Goal: Check status: Check status

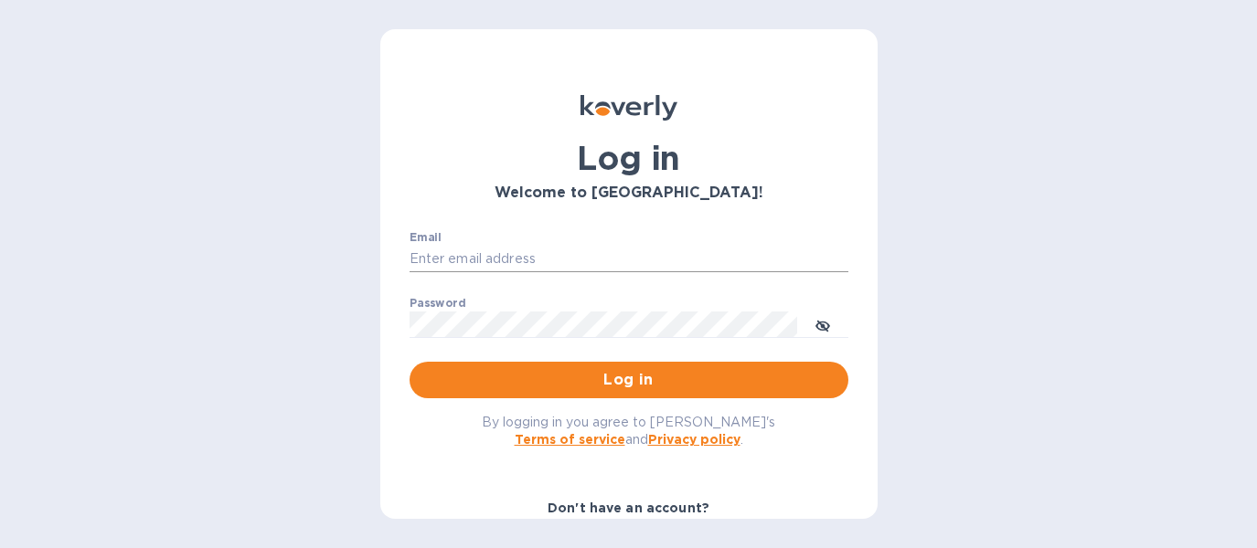
click at [516, 255] on input "Email" at bounding box center [628, 259] width 439 height 27
type input "david@wineSF.com"
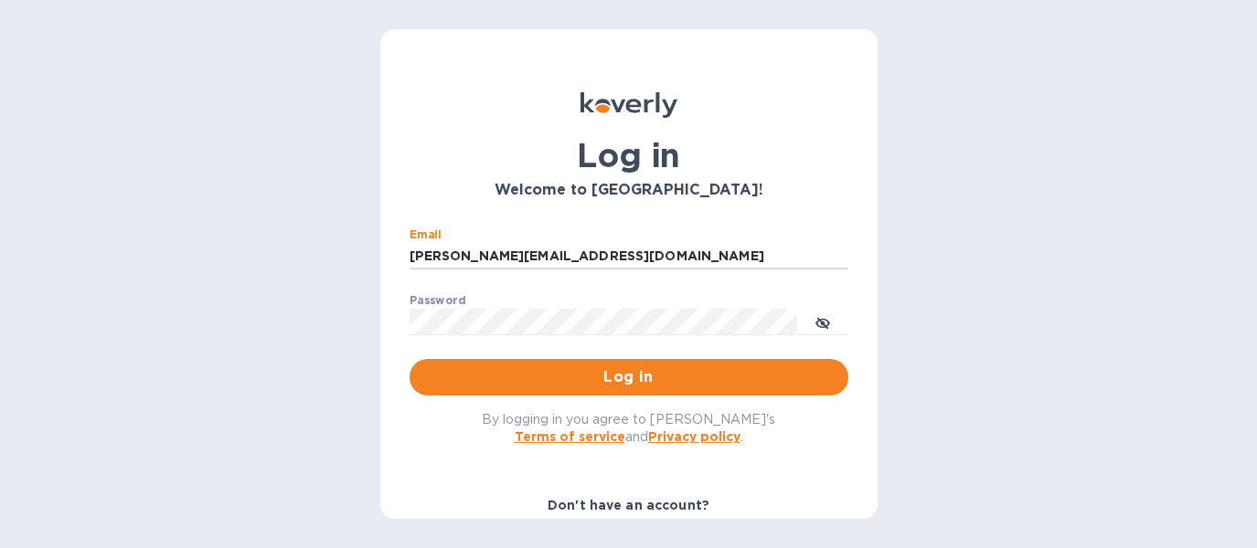
scroll to position [8, 0]
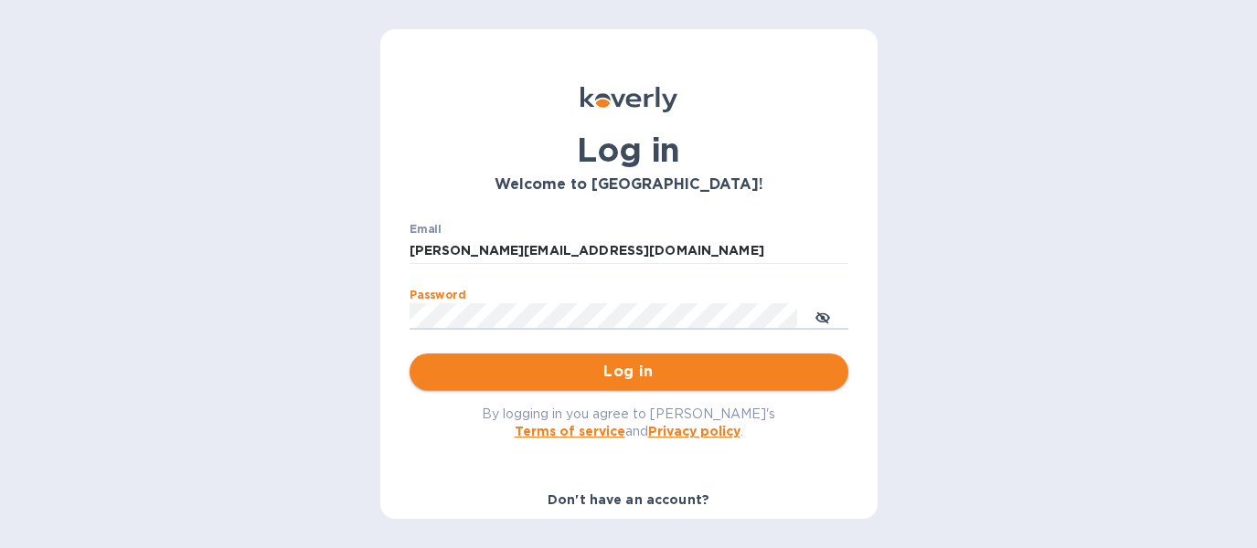
click at [607, 370] on span "Log in" at bounding box center [628, 372] width 409 height 22
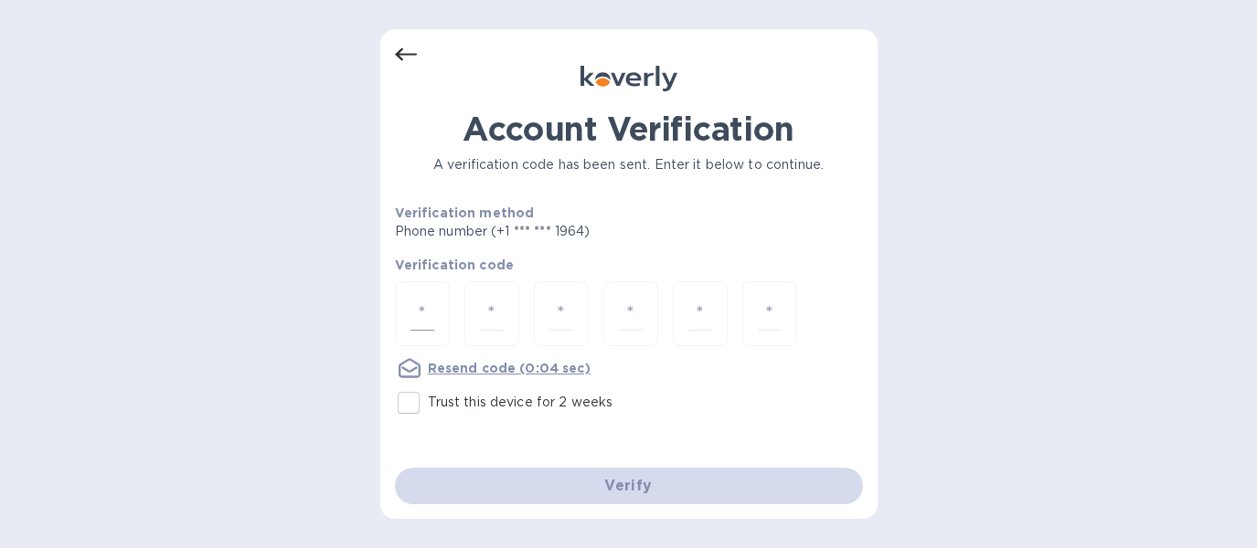
click at [424, 311] on input "number" at bounding box center [422, 314] width 24 height 34
type input "3"
type input "8"
type input "1"
type input "6"
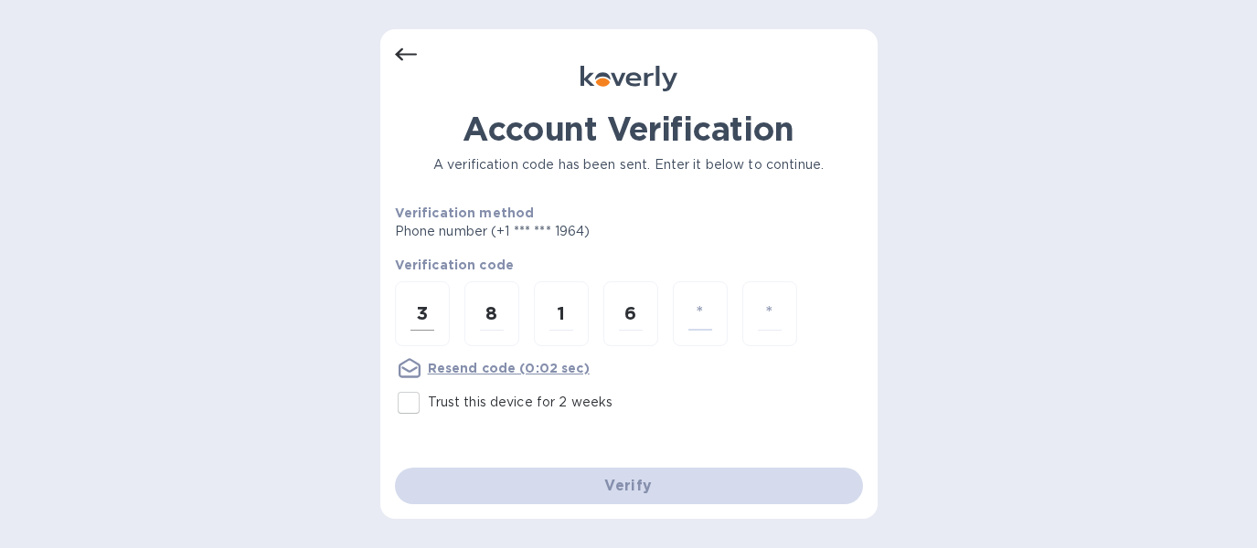
type input "5"
type input "7"
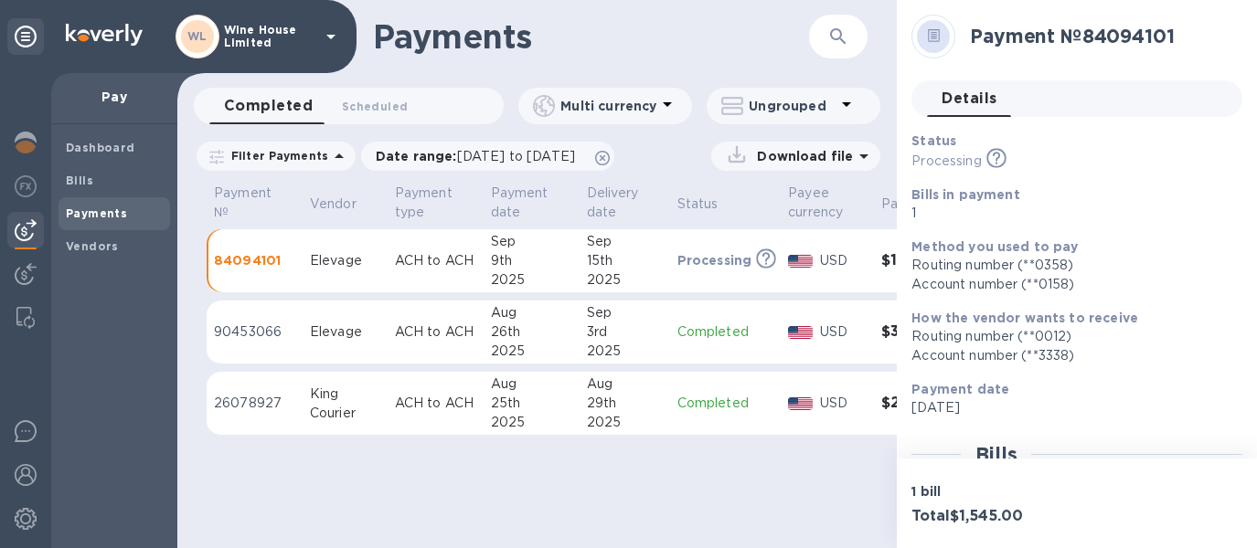
click at [98, 213] on b "Payments" at bounding box center [96, 214] width 61 height 14
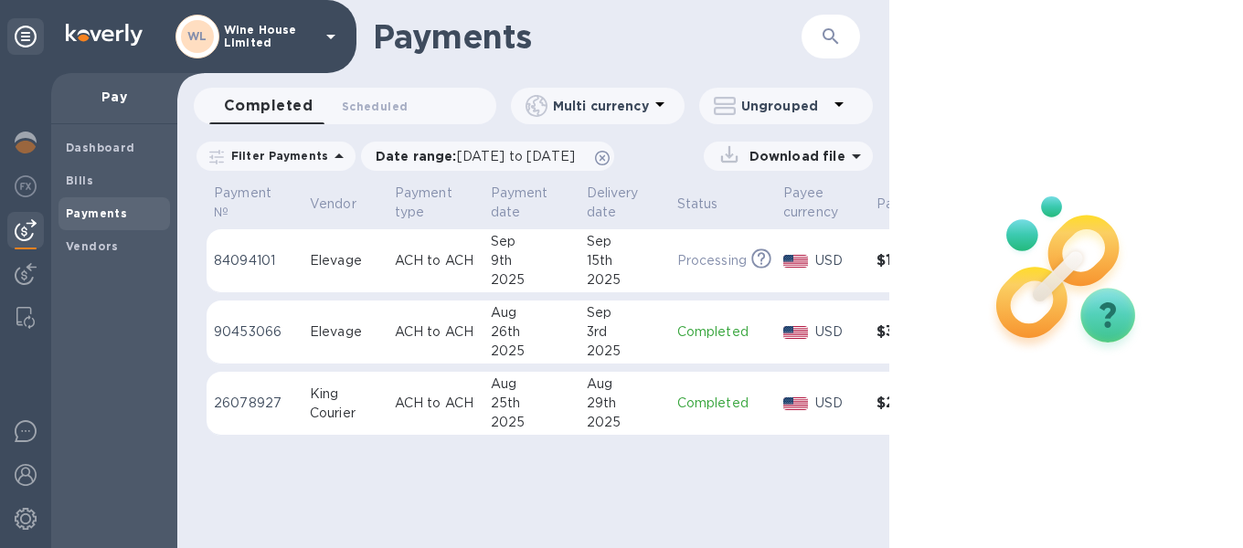
click at [331, 255] on div "Elevage" at bounding box center [345, 260] width 70 height 19
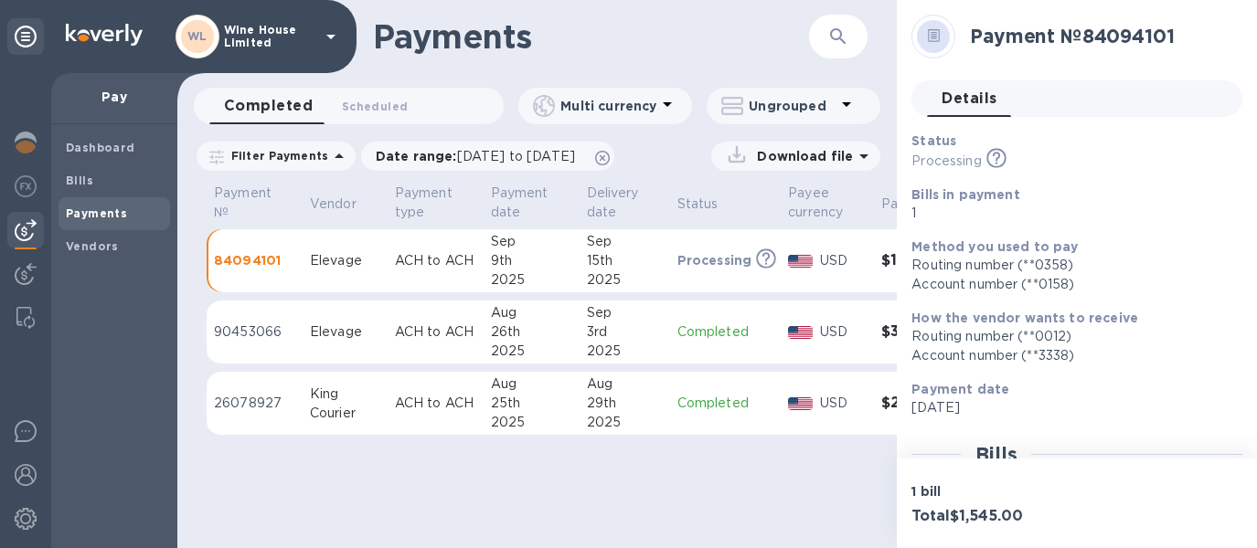
click at [1111, 405] on p "[DATE]" at bounding box center [1069, 407] width 316 height 19
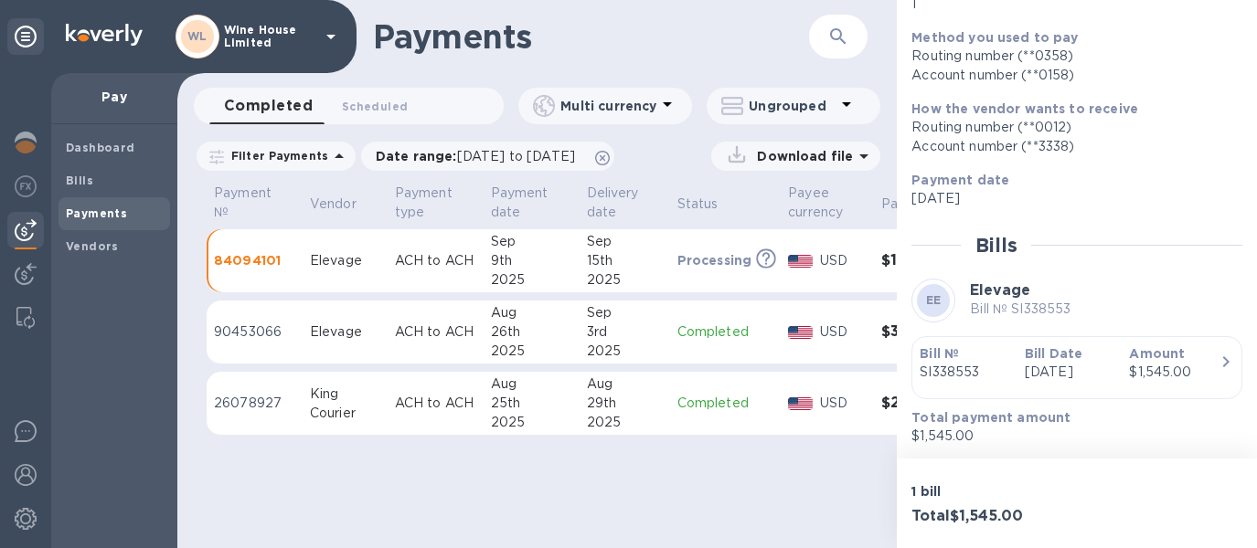
scroll to position [211, 0]
click at [1169, 249] on div "Bills" at bounding box center [1076, 243] width 331 height 23
click at [448, 259] on p "ACH to ACH" at bounding box center [435, 260] width 81 height 19
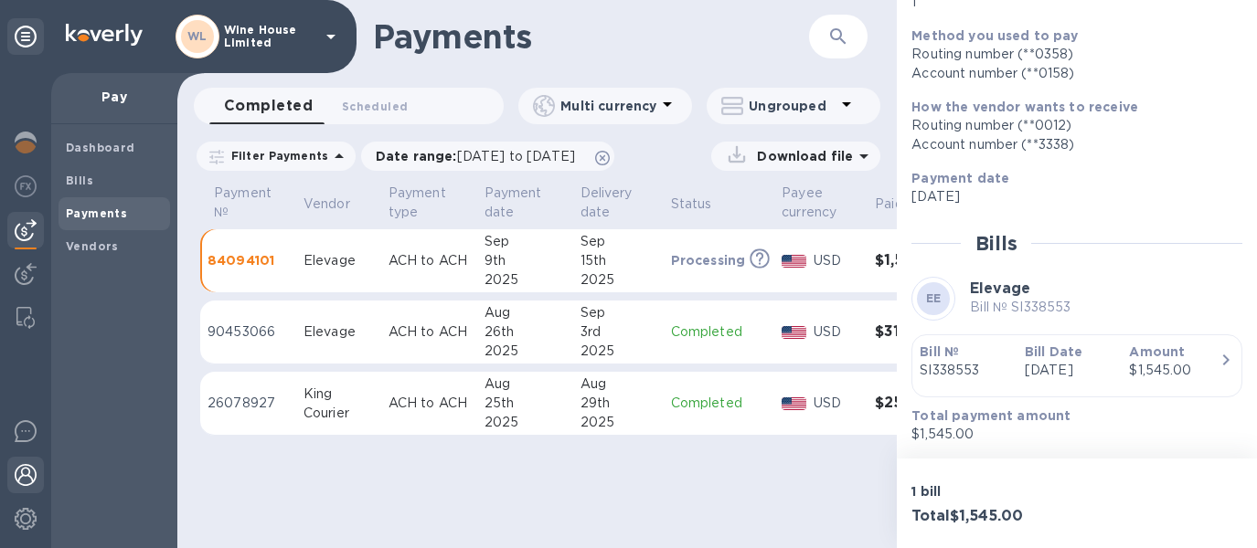
click at [27, 487] on div at bounding box center [25, 477] width 37 height 40
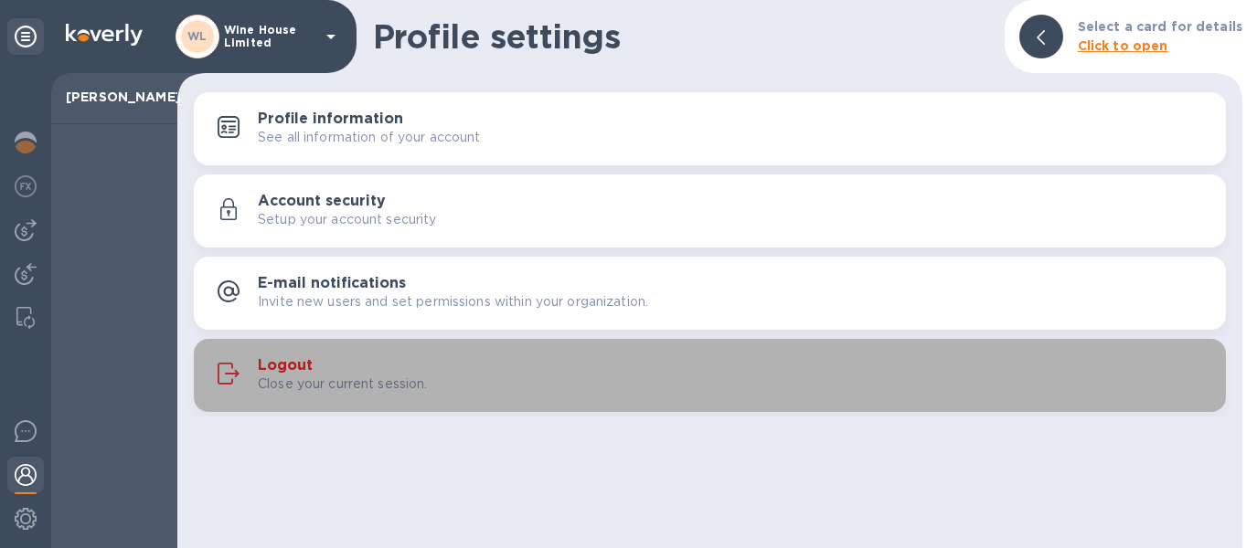
click at [272, 361] on h3 "Logout" at bounding box center [285, 365] width 55 height 17
